Goal: Task Accomplishment & Management: Manage account settings

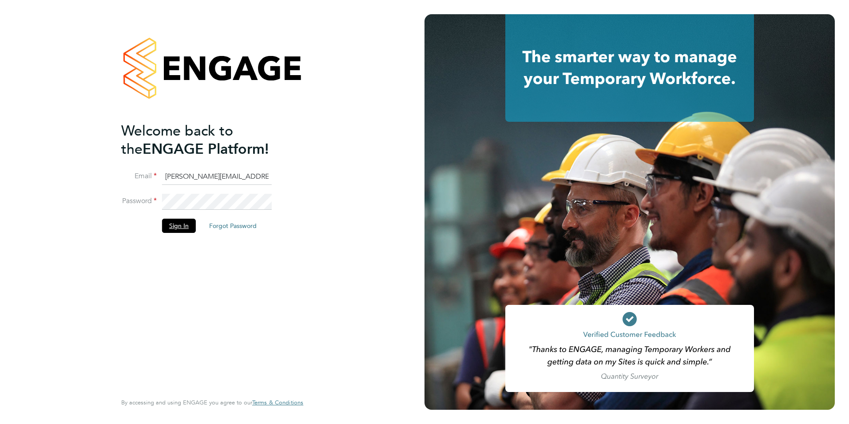
click at [178, 226] on button "Sign In" at bounding box center [179, 226] width 34 height 14
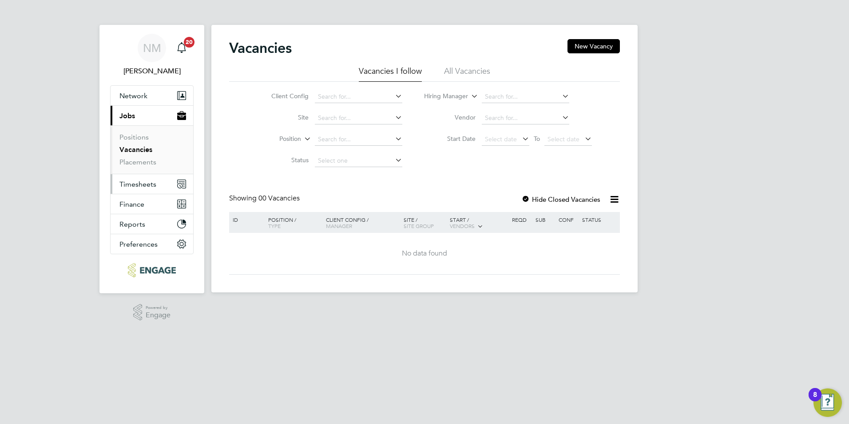
click at [146, 186] on span "Timesheets" at bounding box center [138, 184] width 37 height 8
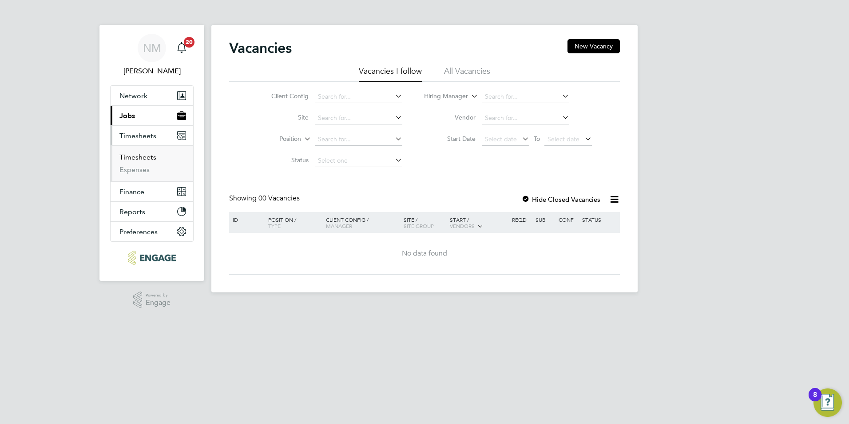
click at [146, 157] on link "Timesheets" at bounding box center [138, 157] width 37 height 8
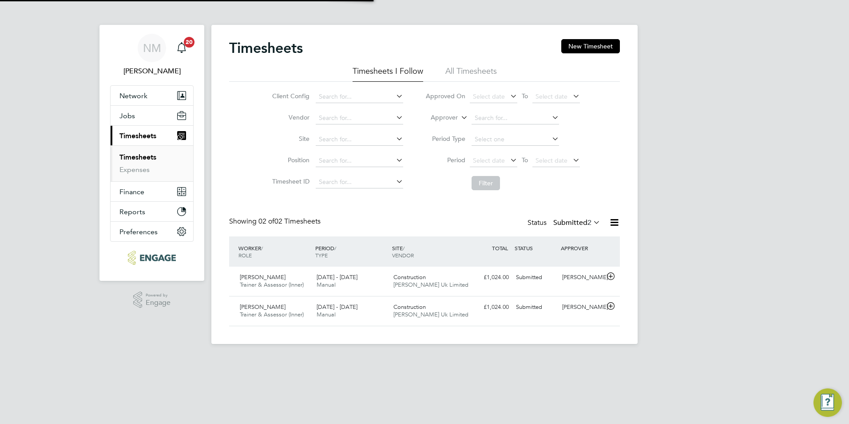
scroll to position [23, 77]
click at [566, 280] on div "[PERSON_NAME]" at bounding box center [582, 277] width 46 height 15
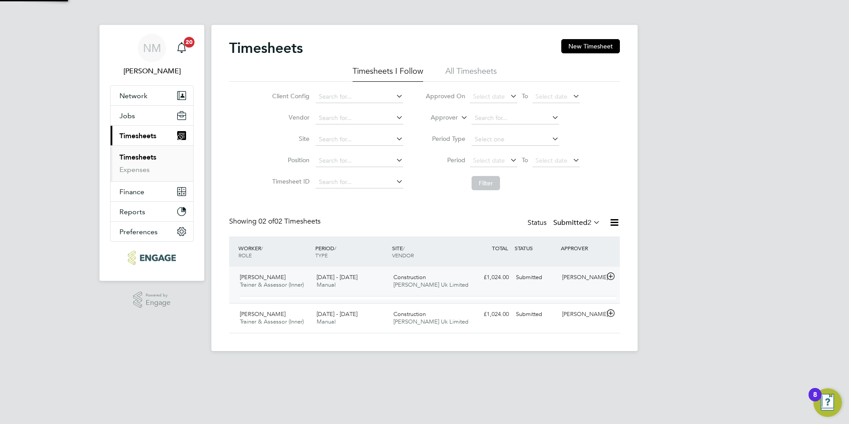
scroll to position [15, 87]
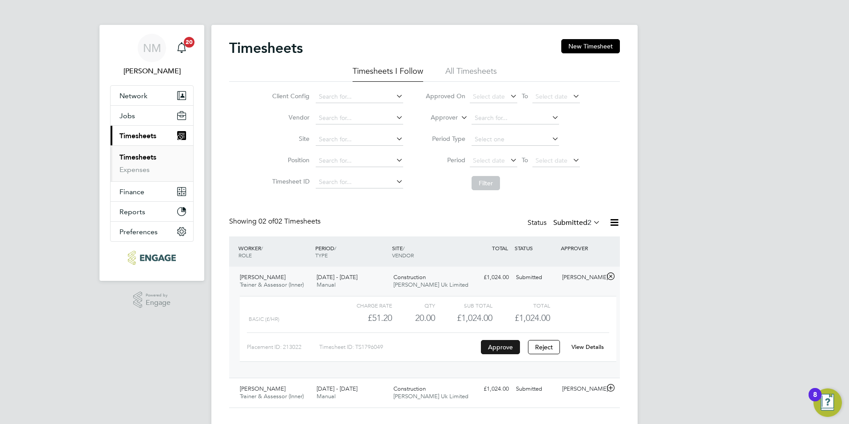
click at [514, 347] on button "Approve" at bounding box center [500, 347] width 39 height 14
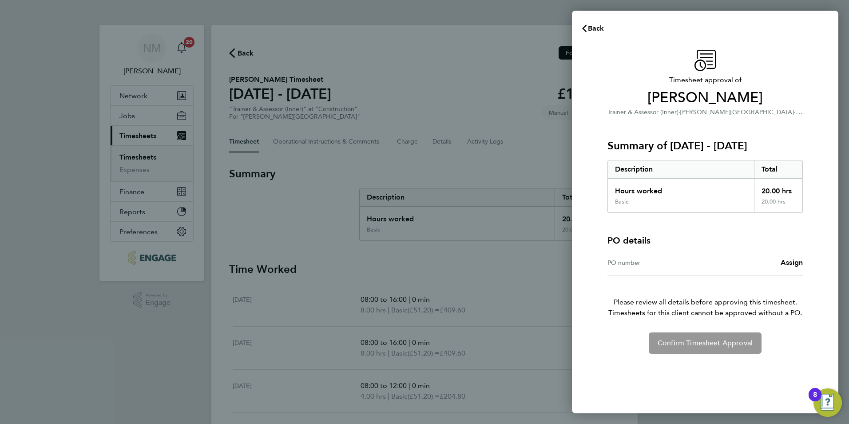
click at [725, 348] on div "Confirm Timesheet Approval" at bounding box center [705, 342] width 217 height 21
click at [703, 343] on div "Confirm Timesheet Approval" at bounding box center [705, 342] width 217 height 21
click at [786, 305] on p "Please review all details before approving this timesheet. Timesheets for this …" at bounding box center [705, 296] width 217 height 43
click at [714, 346] on div "Confirm Timesheet Approval" at bounding box center [705, 342] width 217 height 21
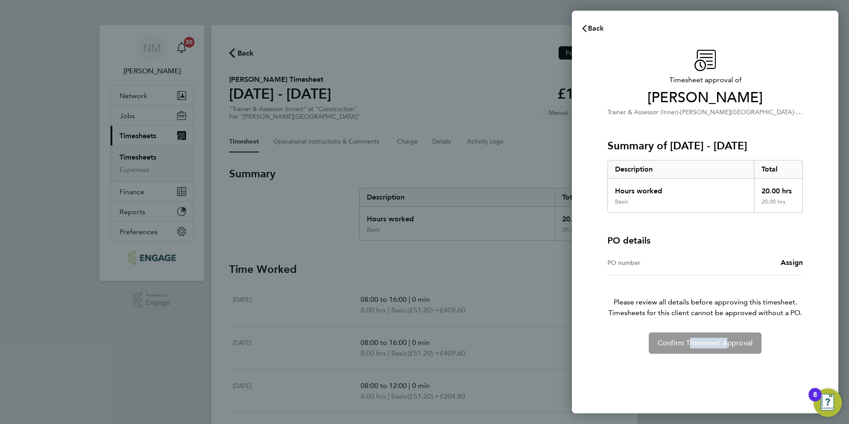
click at [590, 26] on span "Back" at bounding box center [596, 28] width 16 height 8
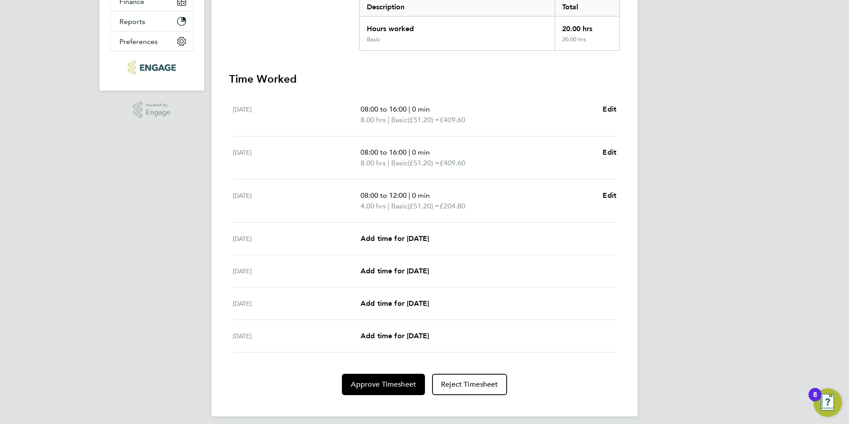
scroll to position [197, 0]
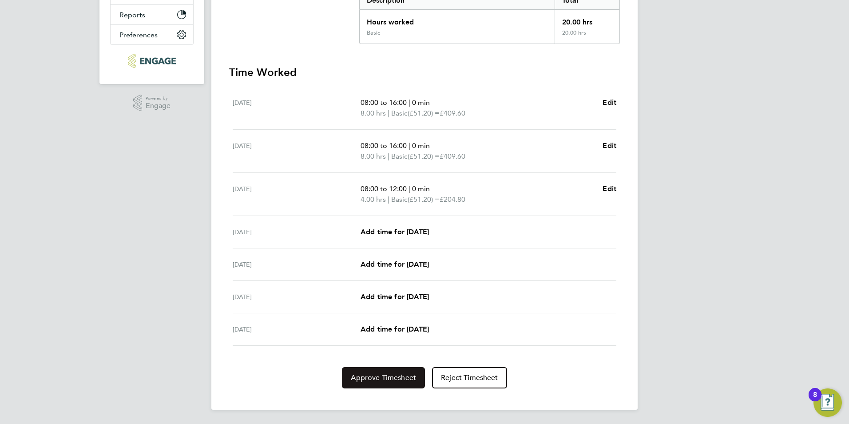
click at [392, 382] on span "Approve Timesheet" at bounding box center [383, 377] width 65 height 9
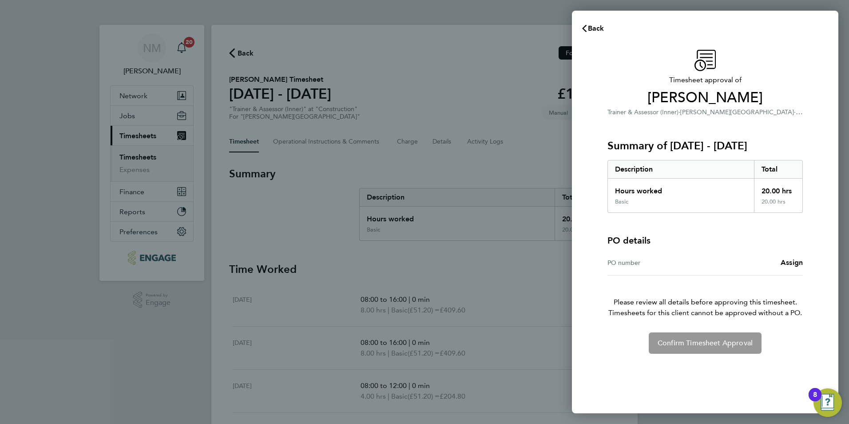
click at [714, 350] on div "Confirm Timesheet Approval" at bounding box center [705, 342] width 217 height 21
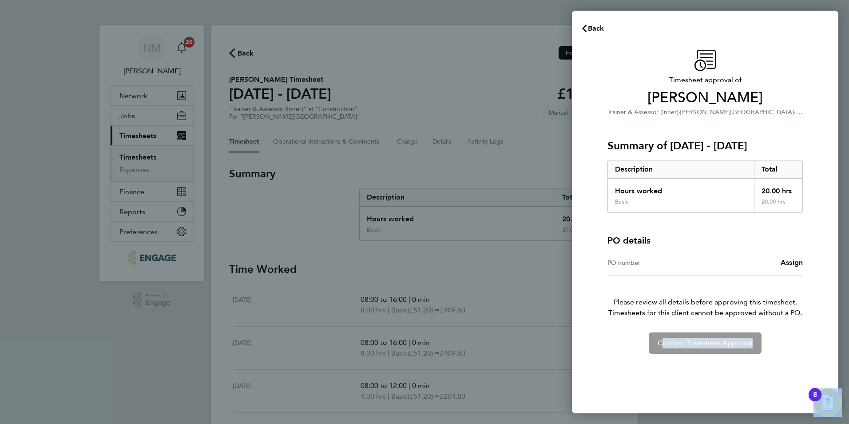
drag, startPoint x: 714, startPoint y: 350, endPoint x: 696, endPoint y: 340, distance: 19.9
click at [696, 340] on div "Confirm Timesheet Approval" at bounding box center [705, 342] width 217 height 21
click at [552, 293] on div "Back Timesheet approval of Karl Jans Trainer & Assessor (Inner) · Hackney Campu…" at bounding box center [424, 212] width 849 height 424
click at [604, 25] on span "Back" at bounding box center [596, 28] width 16 height 8
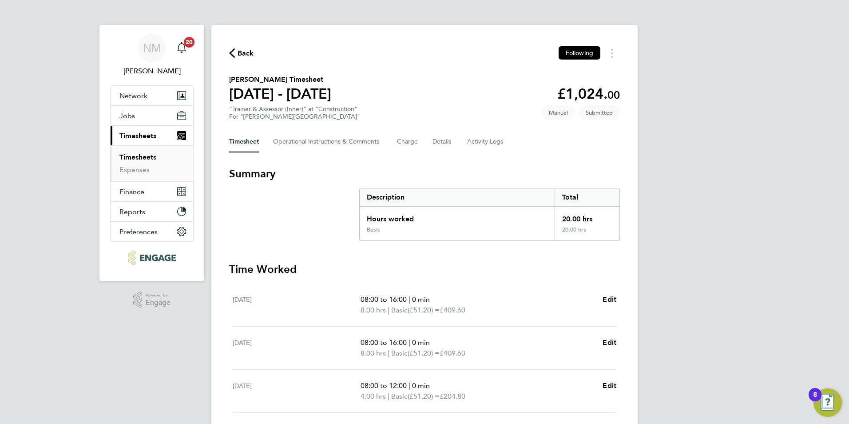
click at [136, 156] on link "Timesheets" at bounding box center [138, 157] width 37 height 8
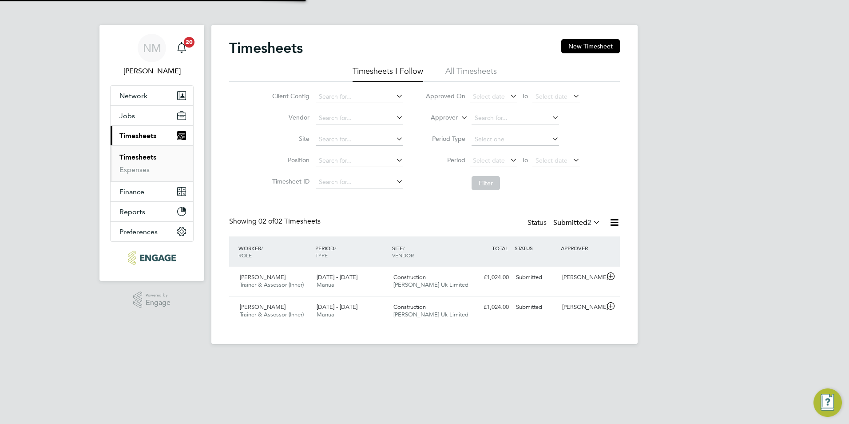
scroll to position [23, 77]
click at [394, 320] on div "Construction Morgan Hunt Uk Limited" at bounding box center [428, 311] width 77 height 22
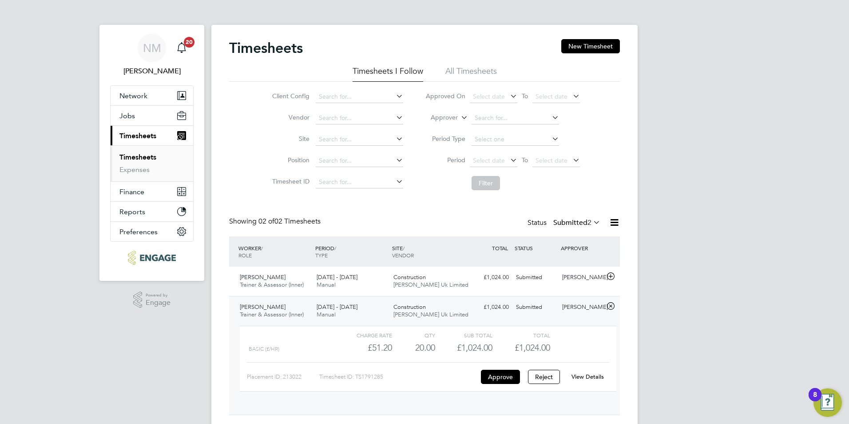
scroll to position [4, 4]
click at [498, 375] on button "Approve" at bounding box center [500, 377] width 39 height 14
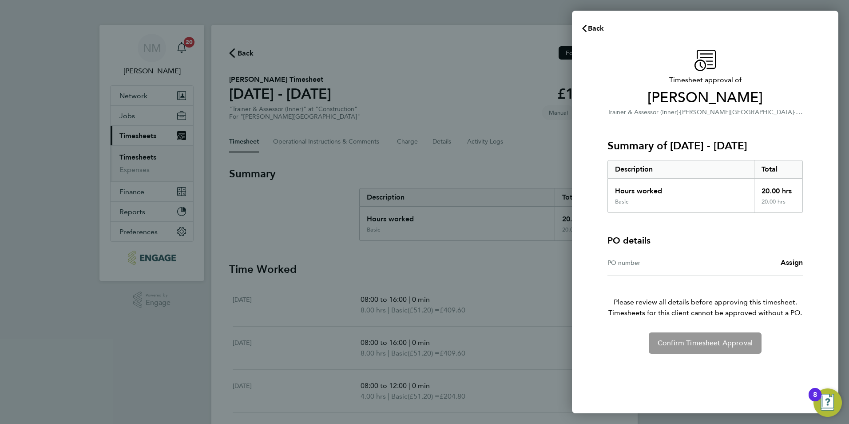
click at [730, 348] on div "Confirm Timesheet Approval" at bounding box center [705, 342] width 217 height 21
click at [729, 343] on div "Confirm Timesheet Approval" at bounding box center [705, 342] width 217 height 21
click at [717, 328] on div "Timesheet approval of Karl Jans Trainer & Assessor (Inner) · Hackney Campus · C…" at bounding box center [705, 202] width 217 height 304
click at [494, 290] on div "Back Timesheet approval of Karl Jans Trainer & Assessor (Inner) · Hackney Campu…" at bounding box center [424, 212] width 849 height 424
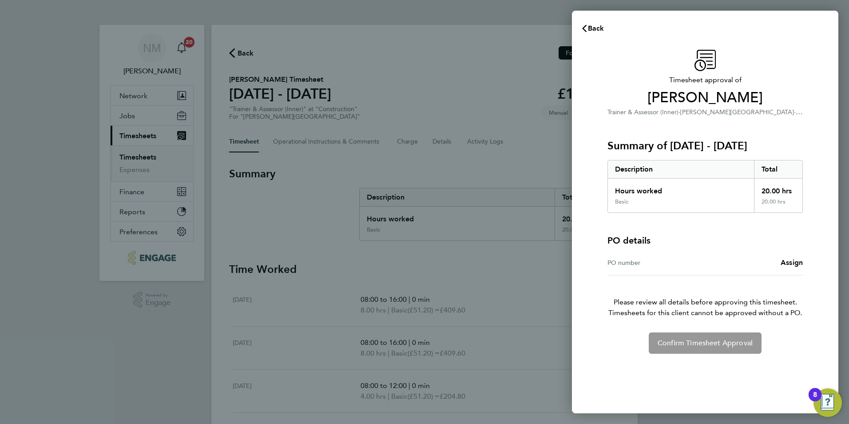
click at [333, 157] on div "Back Timesheet approval of Karl Jans Trainer & Assessor (Inner) · Hackney Campu…" at bounding box center [424, 212] width 849 height 424
click at [578, 23] on button "Back" at bounding box center [592, 29] width 41 height 18
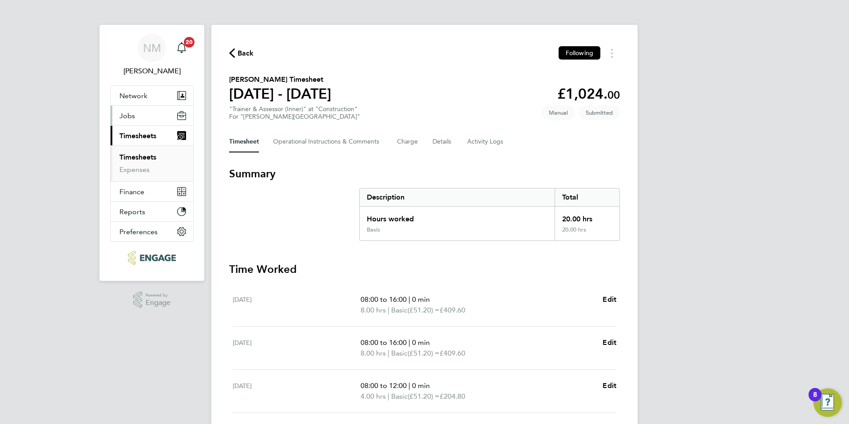
click at [135, 115] on button "Jobs" at bounding box center [152, 116] width 83 height 20
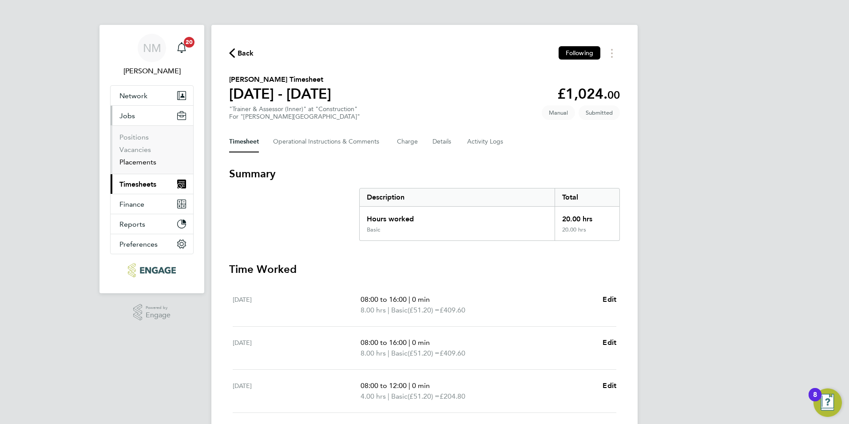
click at [143, 161] on link "Placements" at bounding box center [138, 162] width 37 height 8
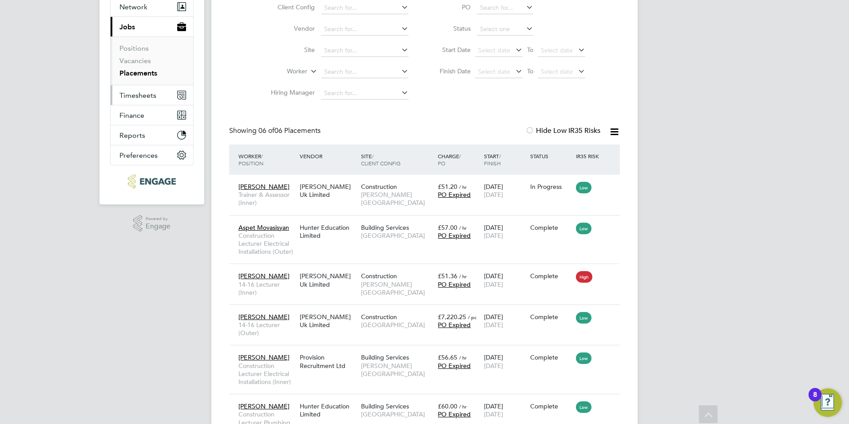
click at [133, 94] on span "Timesheets" at bounding box center [138, 95] width 37 height 8
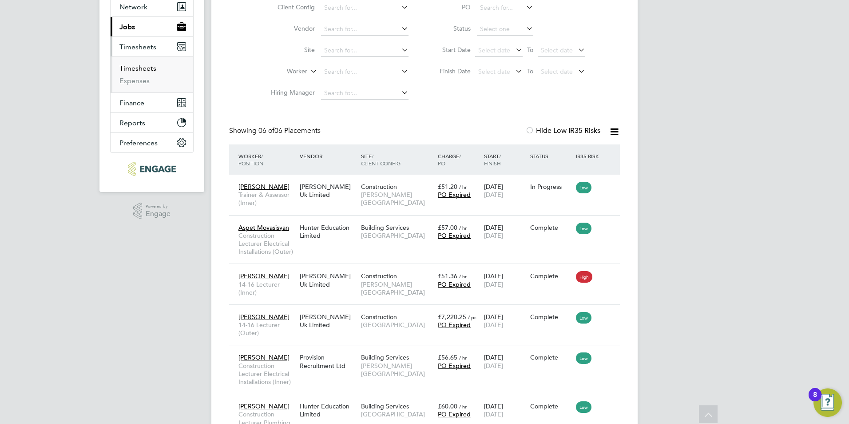
click at [136, 69] on link "Timesheets" at bounding box center [138, 68] width 37 height 8
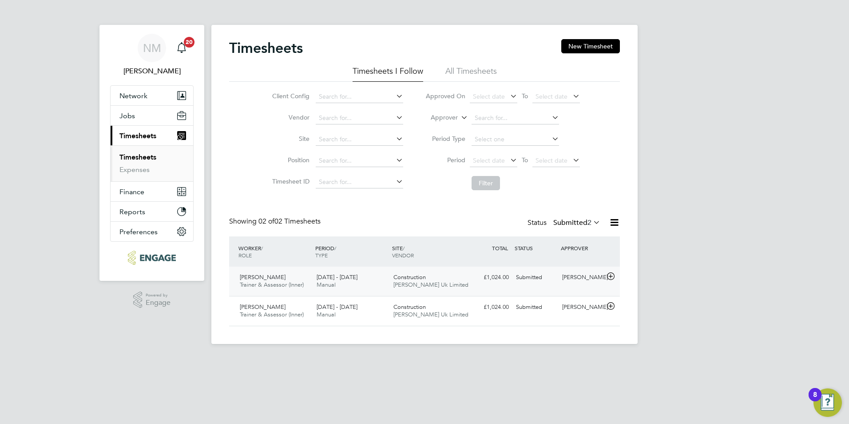
click at [403, 286] on span "[PERSON_NAME] Uk Limited" at bounding box center [431, 285] width 75 height 8
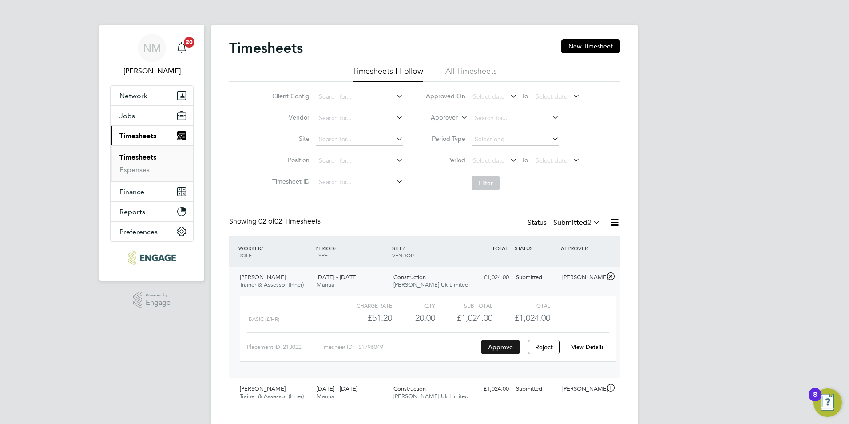
click at [496, 346] on button "Approve" at bounding box center [500, 347] width 39 height 14
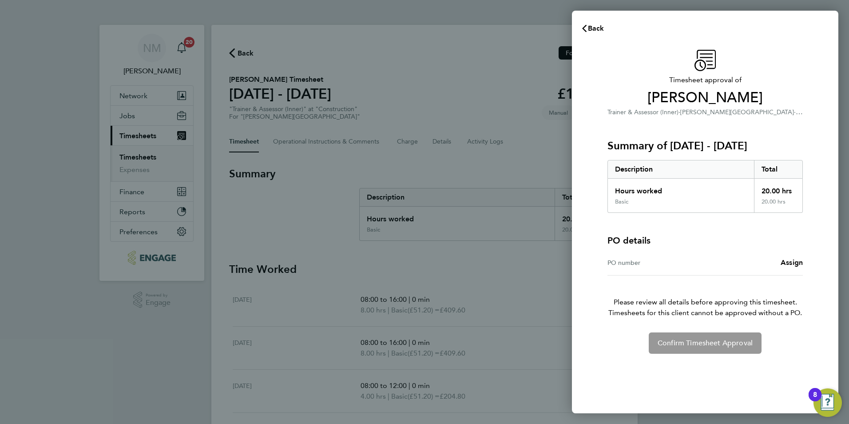
click at [750, 339] on div "Confirm Timesheet Approval" at bounding box center [705, 342] width 217 height 21
drag, startPoint x: 750, startPoint y: 339, endPoint x: 702, endPoint y: 347, distance: 48.2
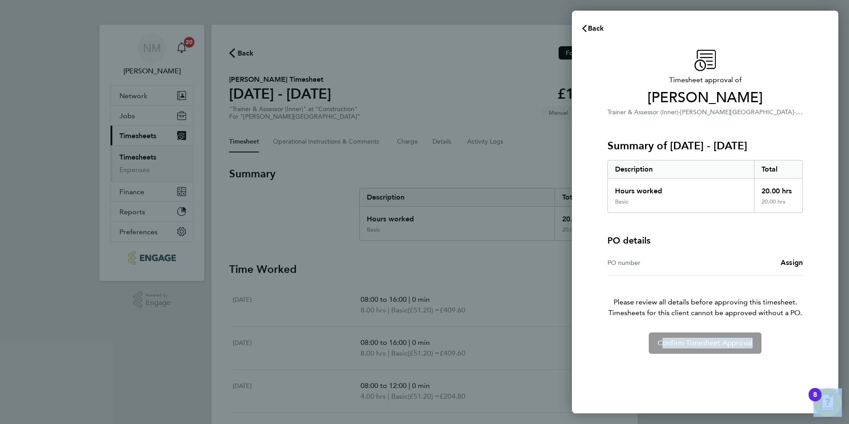
click at [702, 347] on div "Confirm Timesheet Approval" at bounding box center [705, 342] width 217 height 21
click at [673, 379] on div "Timesheet approval of Karl Jans Trainer & Assessor (Inner) · Hackney Campus · C…" at bounding box center [705, 226] width 267 height 374
click at [477, 162] on div "Back Timesheet approval of Karl Jans Trainer & Assessor (Inner) · Hackney Campu…" at bounding box center [424, 212] width 849 height 424
